Goal: Task Accomplishment & Management: Manage account settings

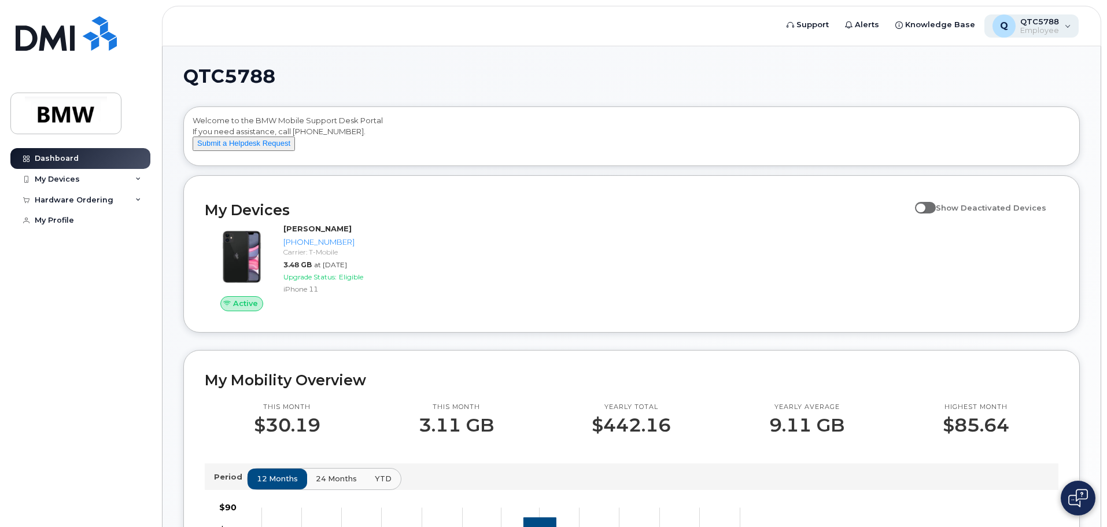
click at [1059, 34] on div "Q QTC5788 Employee" at bounding box center [1031, 25] width 95 height 23
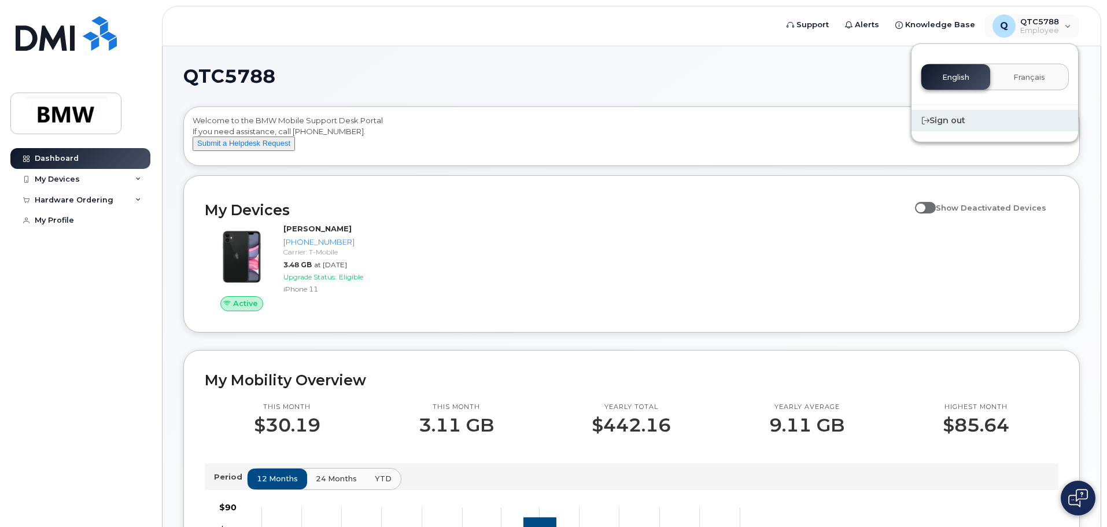
click at [949, 121] on div "Sign out" at bounding box center [994, 120] width 167 height 21
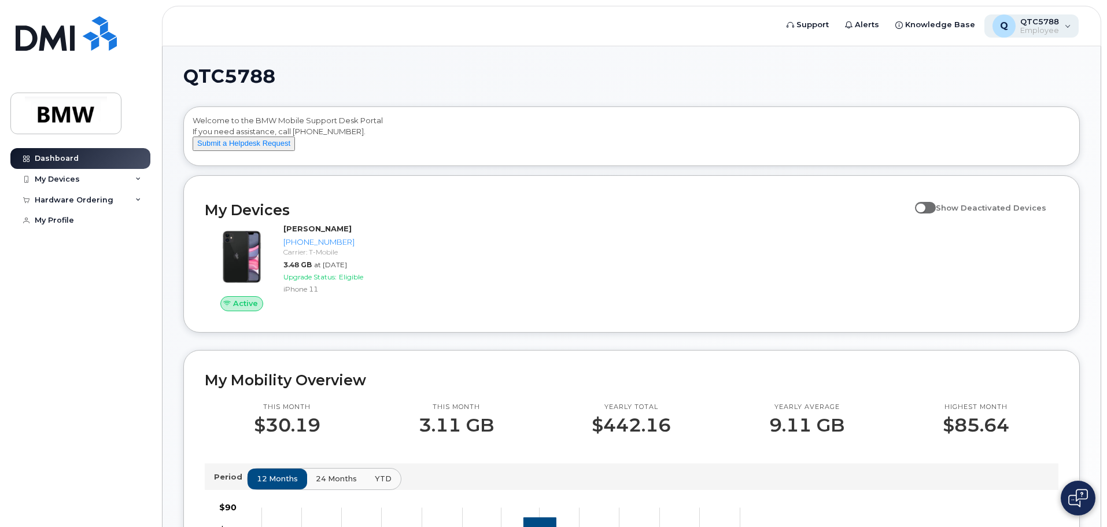
click at [1060, 25] on div "Q QTC5788 Employee" at bounding box center [1031, 25] width 95 height 23
click at [640, 158] on div "Welcome to the BMW Mobile Support Desk Portal If you need assistance, call [PHO…" at bounding box center [632, 138] width 878 height 46
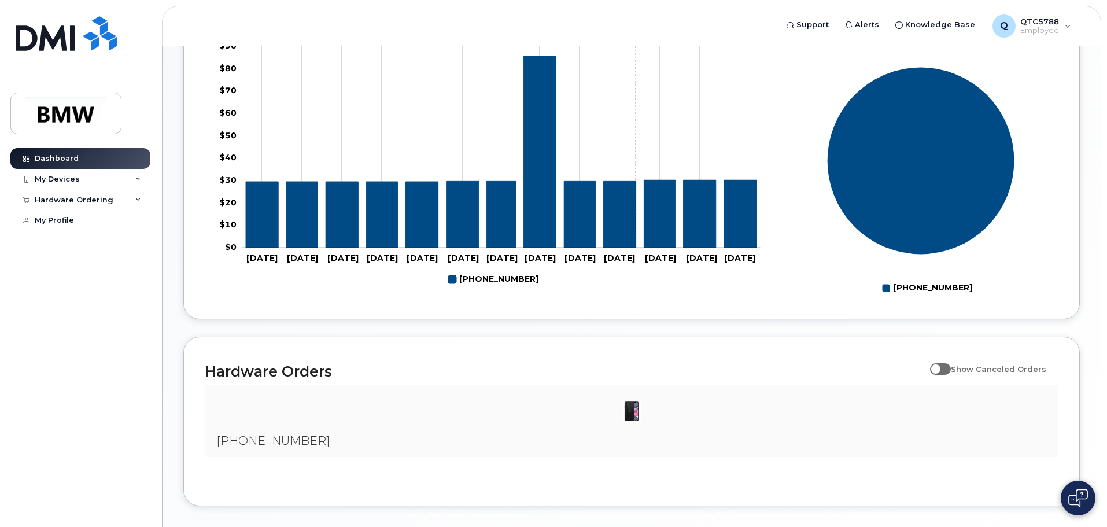
scroll to position [463, 0]
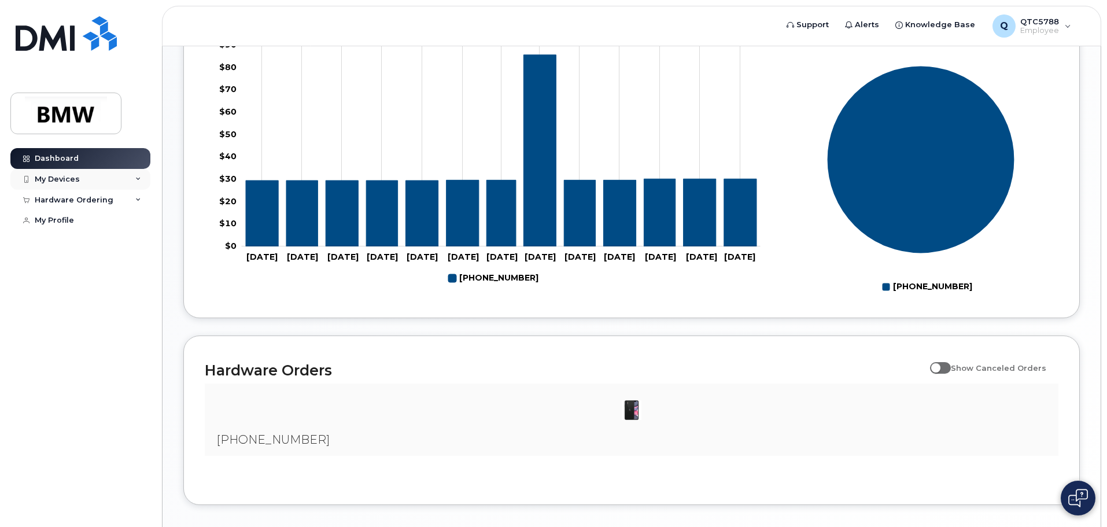
click at [43, 182] on div "My Devices" at bounding box center [57, 179] width 45 height 9
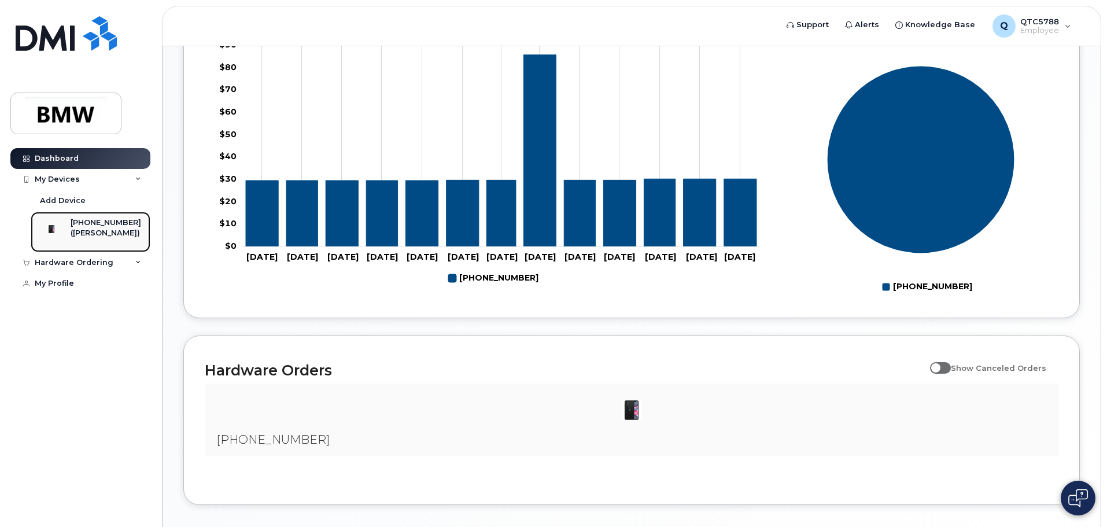
click at [61, 219] on div at bounding box center [51, 228] width 30 height 23
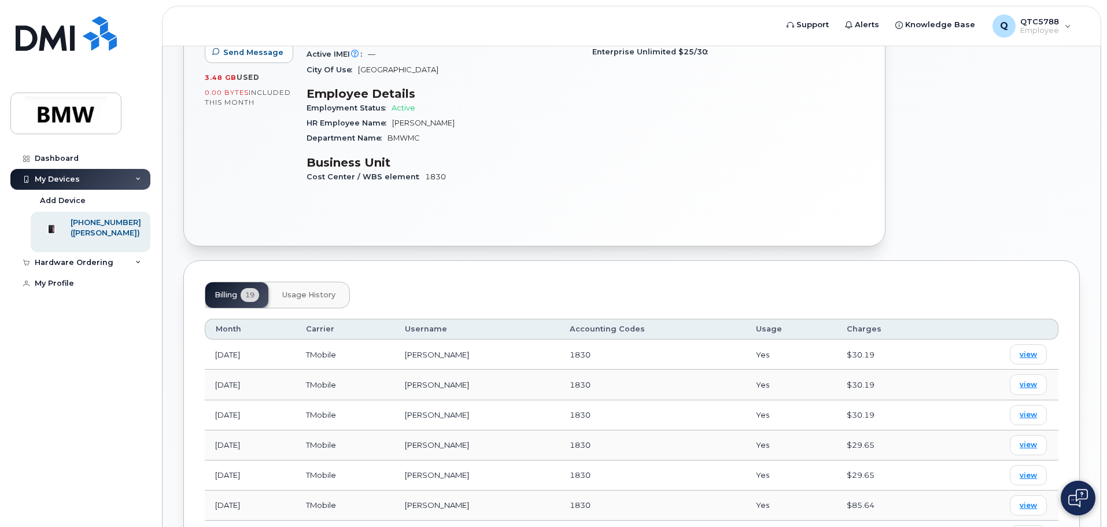
scroll to position [231, 0]
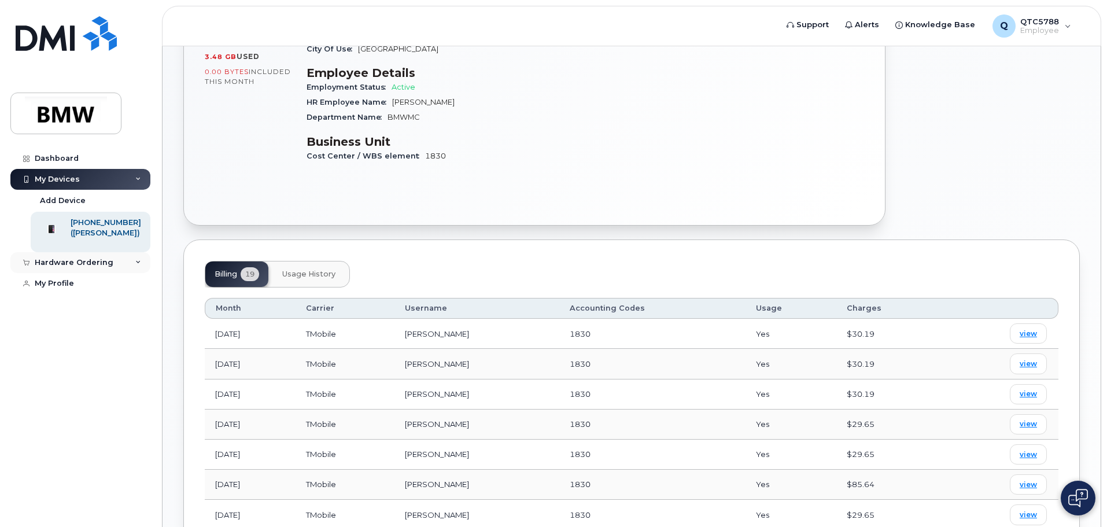
click at [71, 267] on div "Hardware Ordering" at bounding box center [74, 262] width 79 height 9
click at [70, 289] on div "My Orders" at bounding box center [61, 284] width 42 height 10
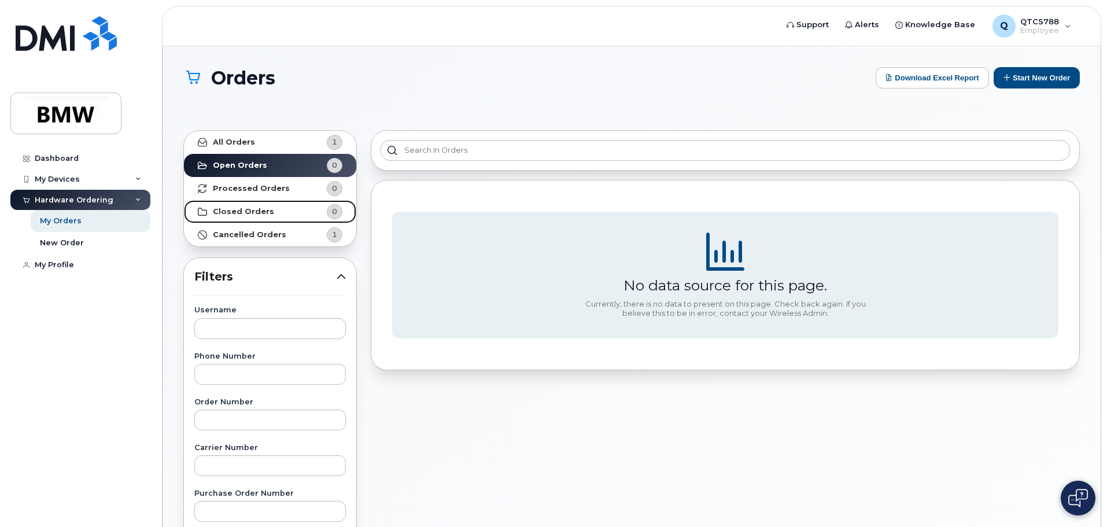
click at [273, 212] on link "Closed Orders 0" at bounding box center [270, 211] width 172 height 23
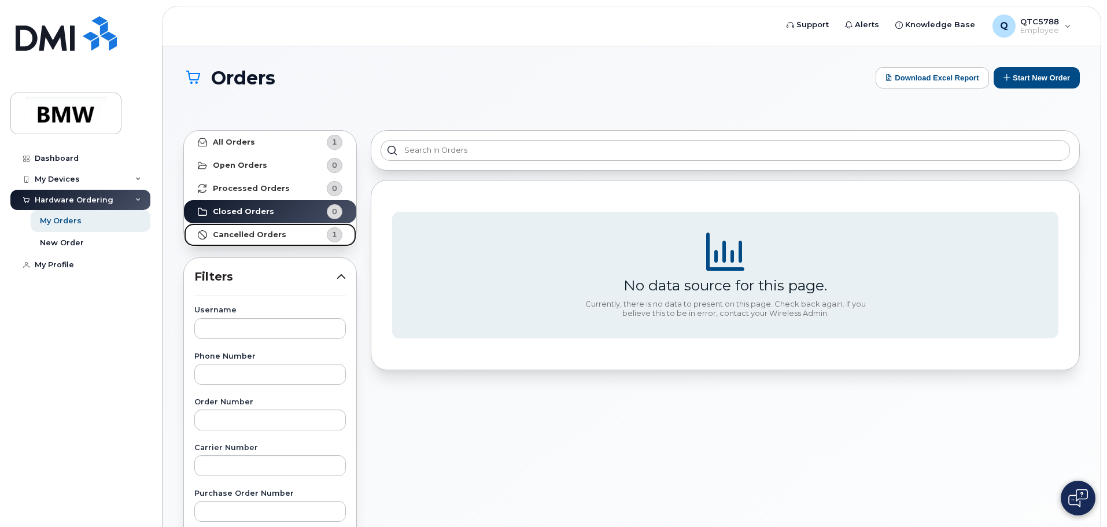
click at [263, 238] on strong "Cancelled Orders" at bounding box center [249, 234] width 73 height 9
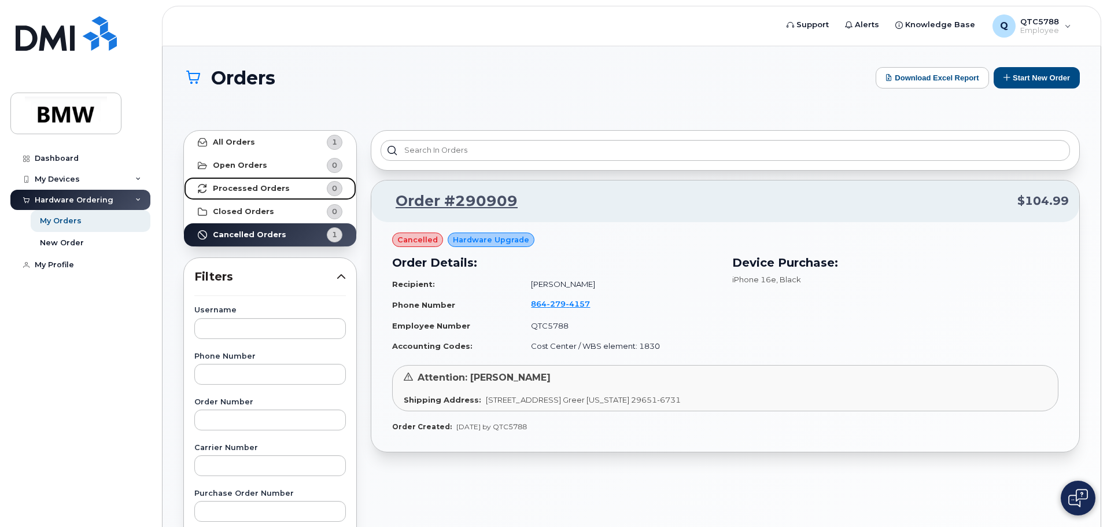
click at [240, 189] on strong "Processed Orders" at bounding box center [251, 188] width 77 height 9
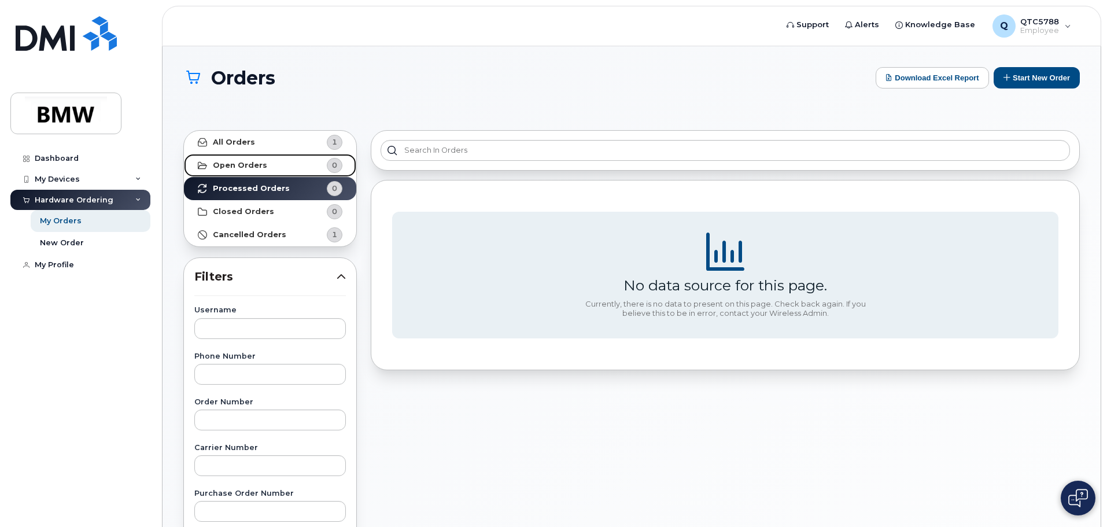
click at [244, 164] on strong "Open Orders" at bounding box center [240, 165] width 54 height 9
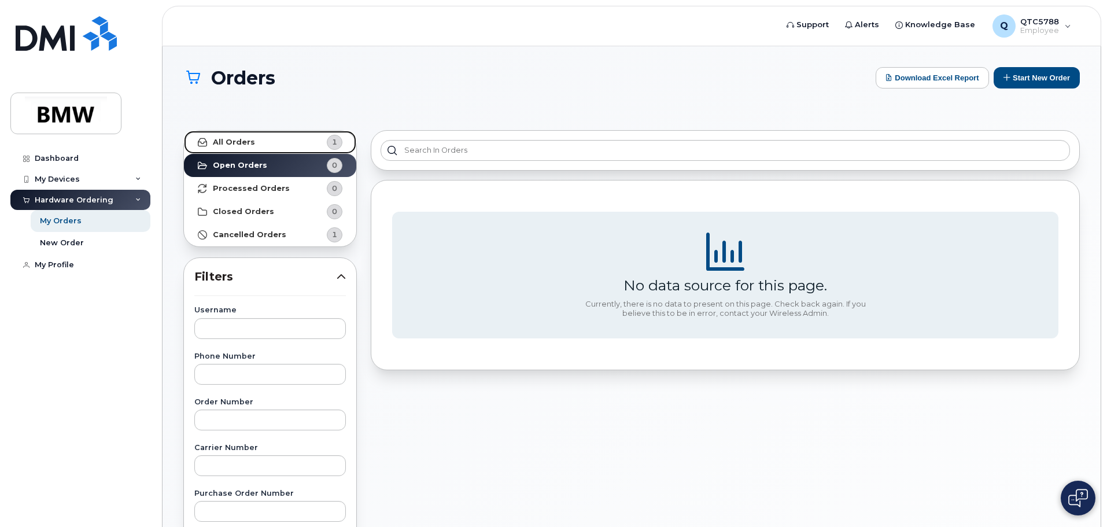
click at [247, 144] on strong "All Orders" at bounding box center [234, 142] width 42 height 9
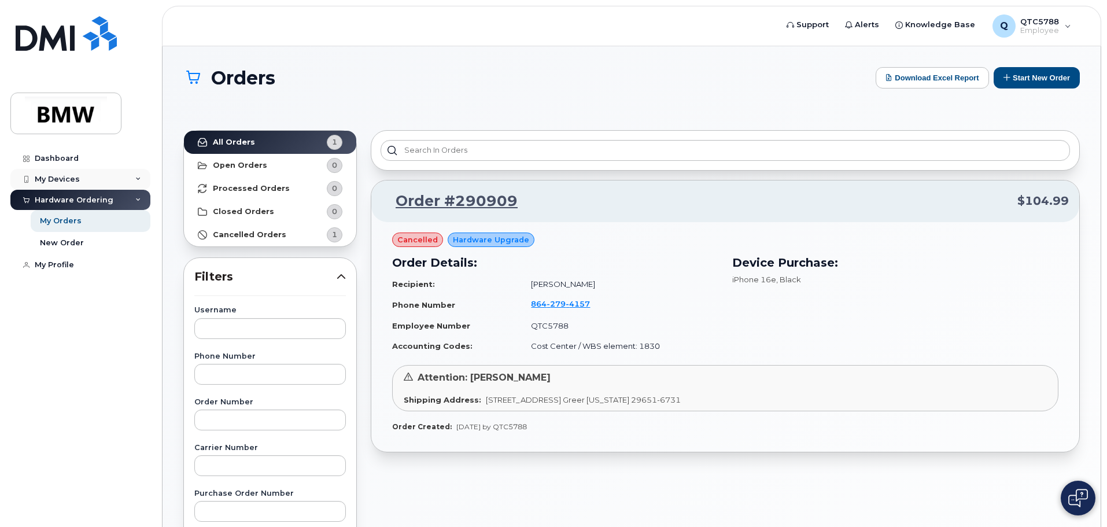
click at [71, 173] on div "My Devices" at bounding box center [80, 179] width 140 height 21
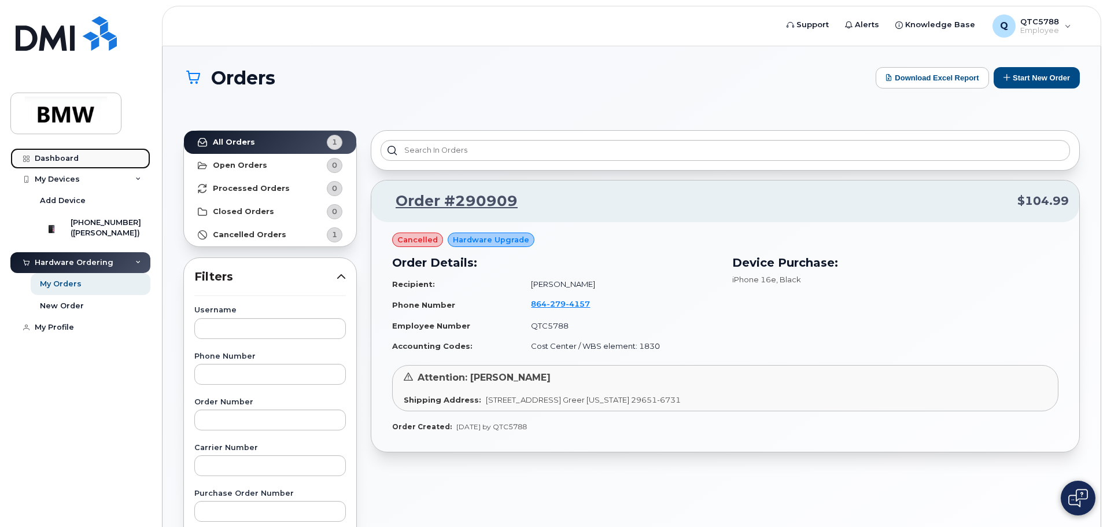
click at [69, 155] on div "Dashboard" at bounding box center [57, 158] width 44 height 9
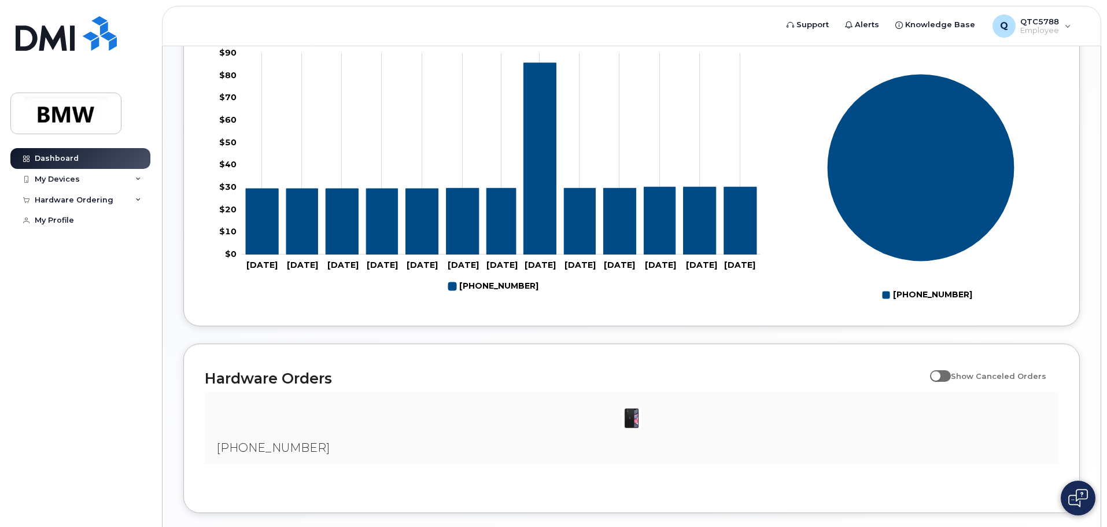
scroll to position [526, 0]
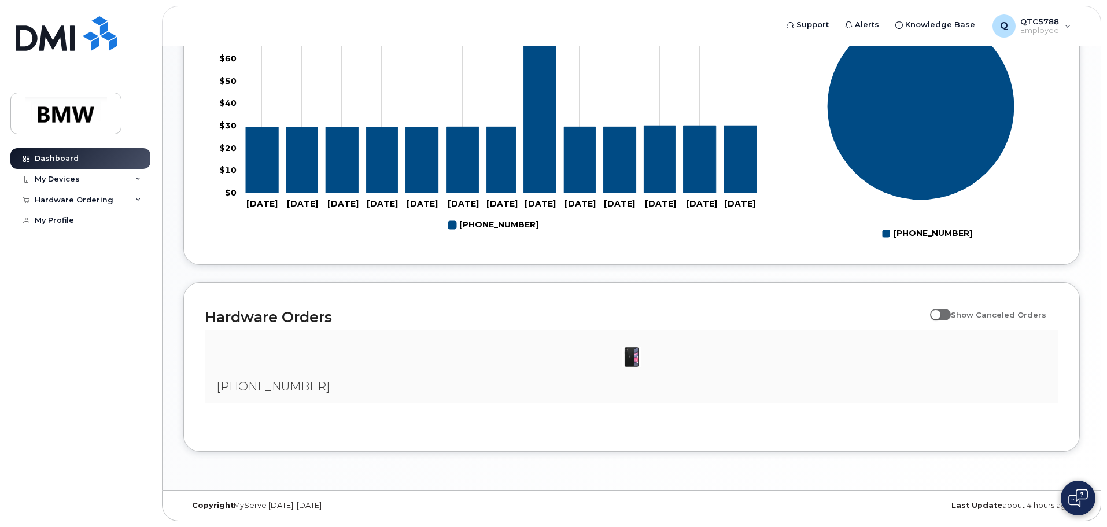
click at [943, 316] on span at bounding box center [940, 315] width 21 height 12
click at [939, 313] on input "Show Canceled Orders" at bounding box center [934, 308] width 9 height 9
checkbox input "true"
click at [632, 361] on img at bounding box center [631, 356] width 23 height 23
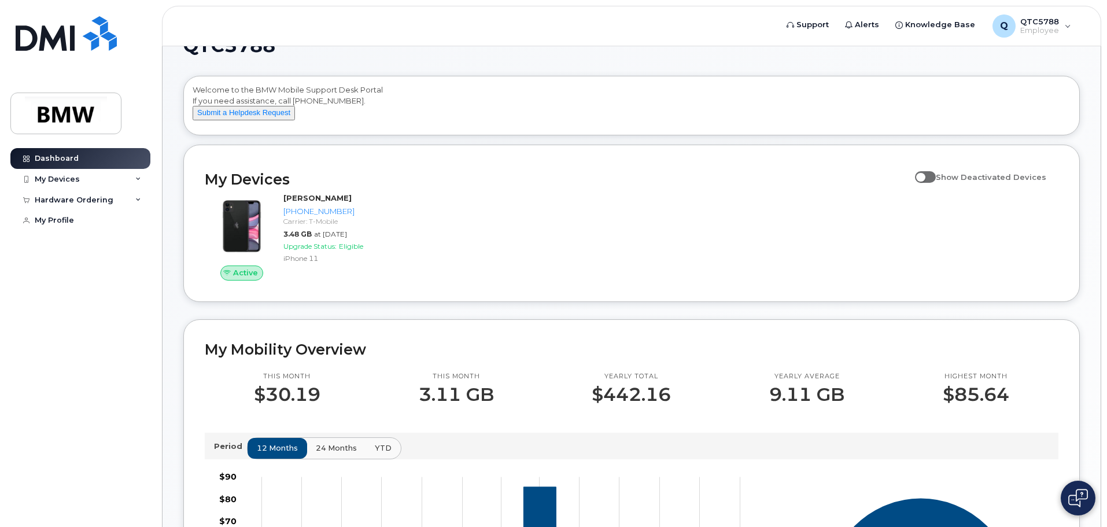
scroll to position [0, 0]
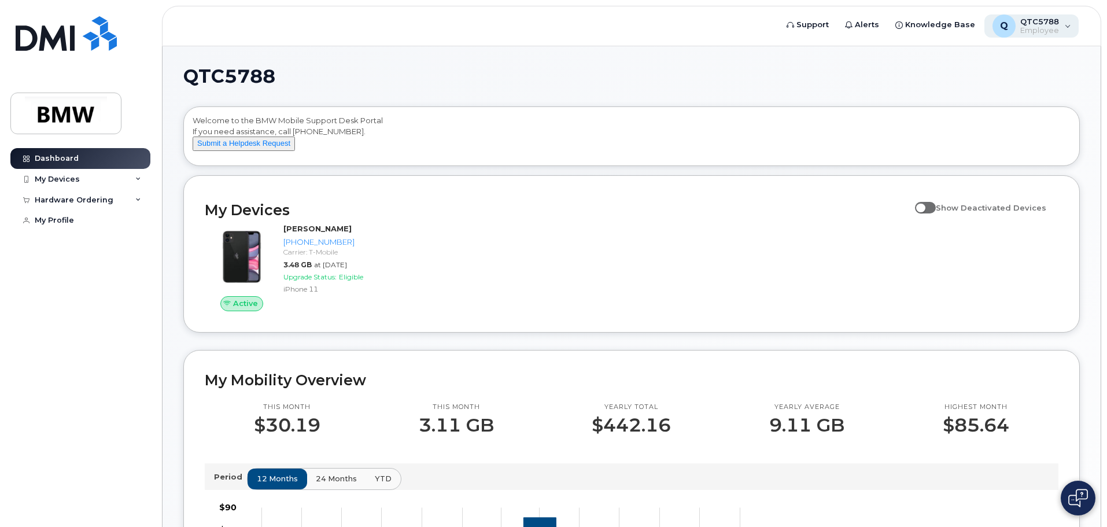
click at [1066, 23] on div "Q QTC5788 Employee" at bounding box center [1031, 25] width 95 height 23
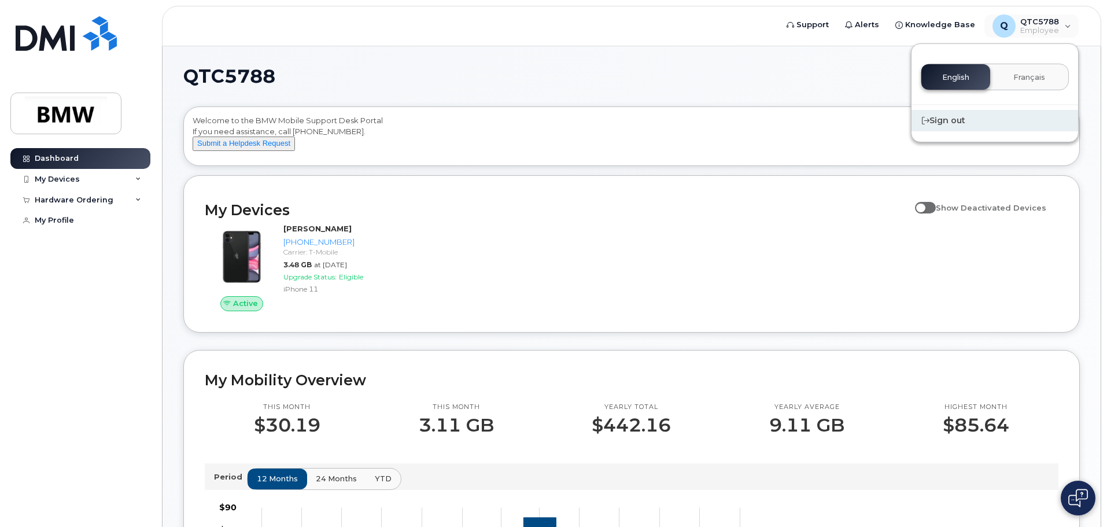
click at [951, 123] on div "Sign out" at bounding box center [994, 120] width 167 height 21
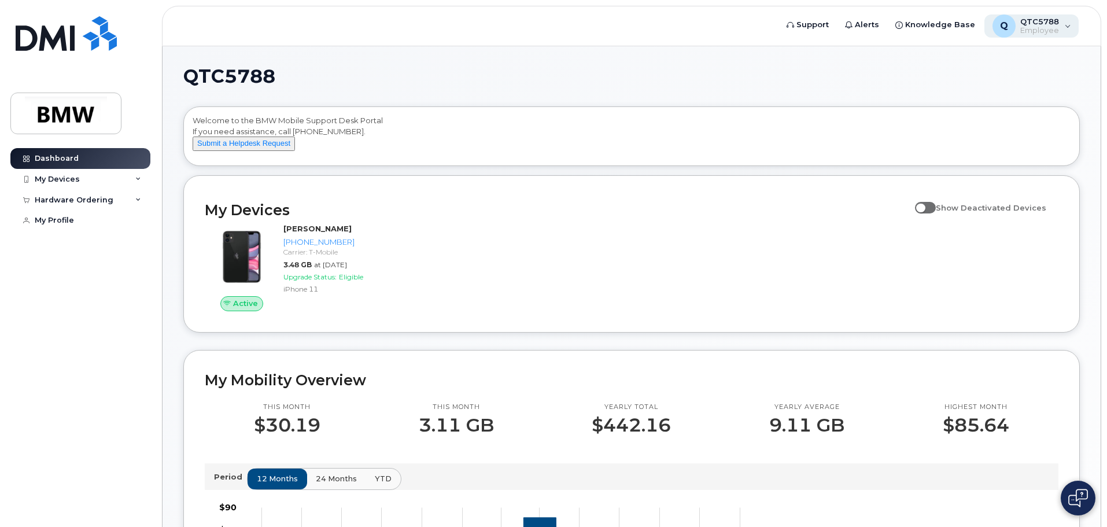
click at [1037, 20] on span "QTC5788" at bounding box center [1039, 21] width 39 height 9
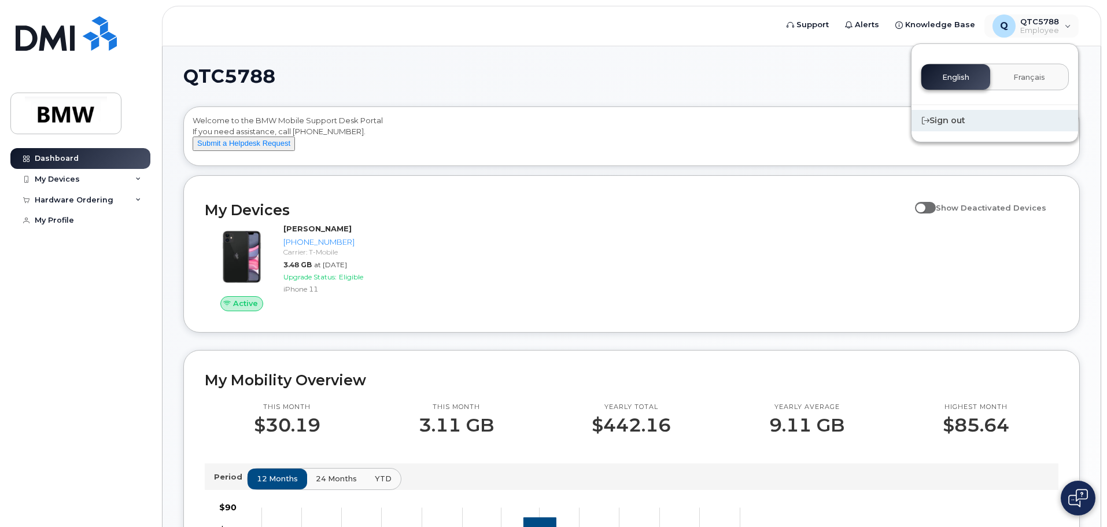
click at [950, 128] on div "Sign out" at bounding box center [994, 120] width 167 height 21
